Goal: Information Seeking & Learning: Check status

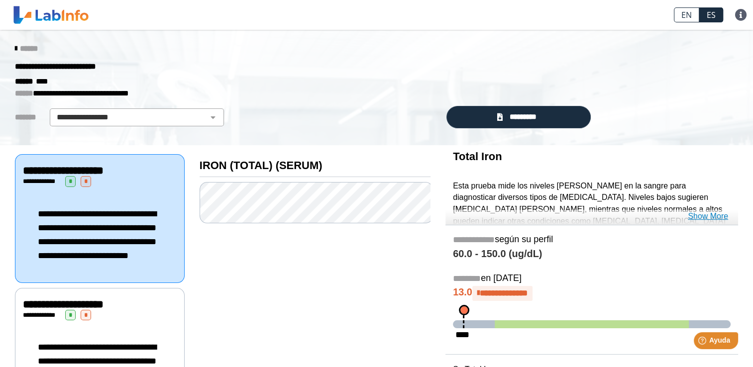
click at [703, 220] on link "Show More" at bounding box center [707, 216] width 40 height 12
